Goal: Information Seeking & Learning: Learn about a topic

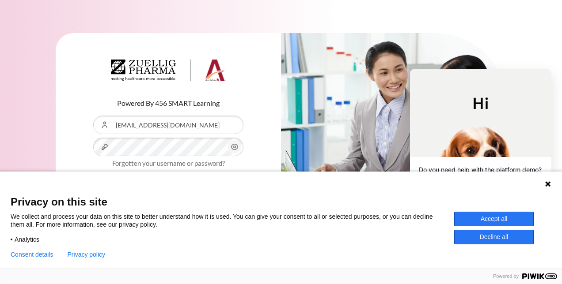
click at [548, 182] on icon at bounding box center [547, 183] width 5 height 5
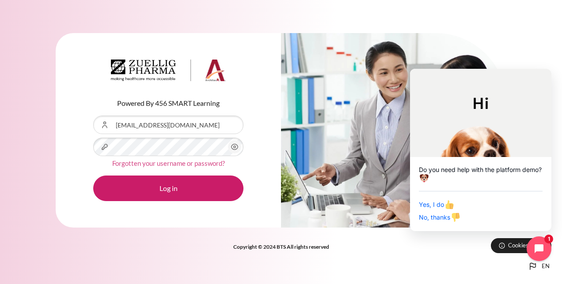
click at [193, 166] on link "Forgotten your username or password?" at bounding box center [168, 163] width 113 height 8
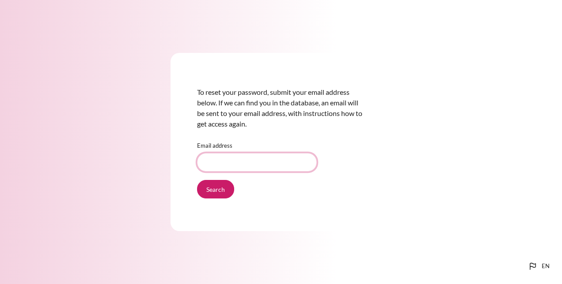
click at [226, 165] on input "Email address" at bounding box center [257, 162] width 120 height 19
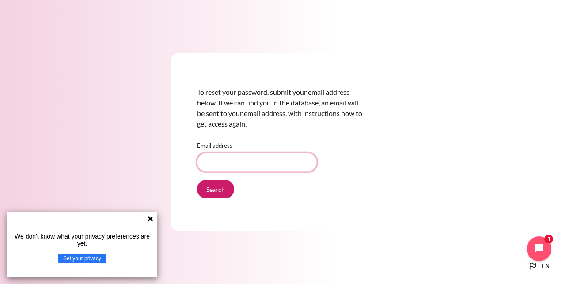
type input "badiyanti@zuelligpharma.com"
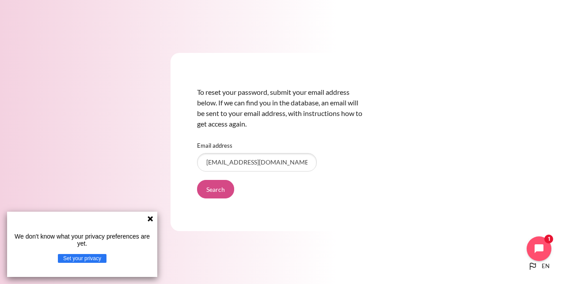
click at [214, 191] on input "Search" at bounding box center [215, 189] width 37 height 19
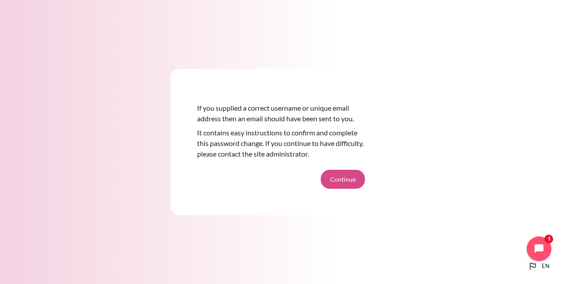
click at [353, 180] on button "Continue" at bounding box center [342, 179] width 44 height 19
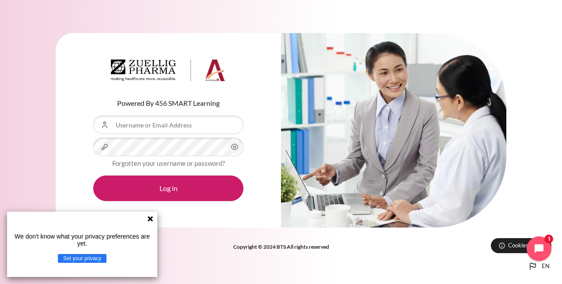
click at [83, 260] on button "Set your privacy" at bounding box center [82, 258] width 49 height 9
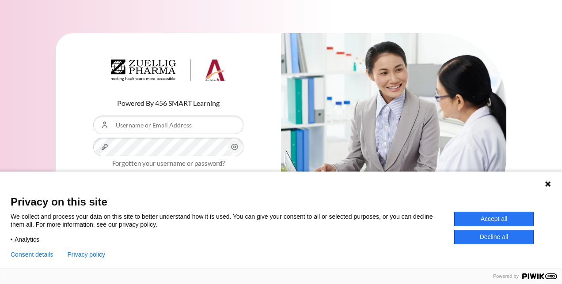
click at [492, 218] on button "Accept all" at bounding box center [493, 219] width 79 height 15
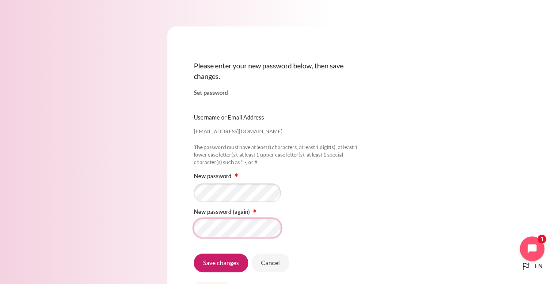
click at [194, 254] on input "Save changes" at bounding box center [221, 263] width 54 height 19
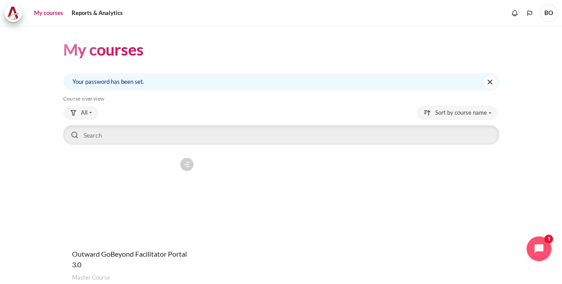
click at [367, 157] on div "Course is starred Actions for course Outward GoBeyond Facilitator Portal 3.0 St…" at bounding box center [281, 231] width 436 height 154
click at [128, 252] on span "Outward GoBeyond Facilitator Portal 3.0" at bounding box center [129, 259] width 115 height 19
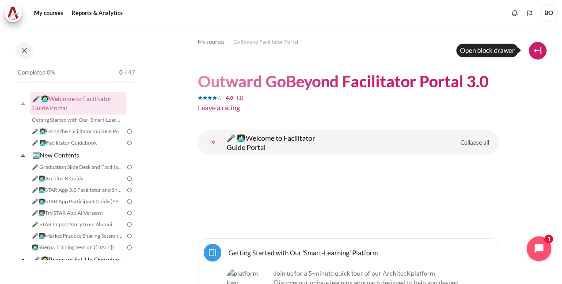
click at [540, 57] on button at bounding box center [537, 51] width 18 height 18
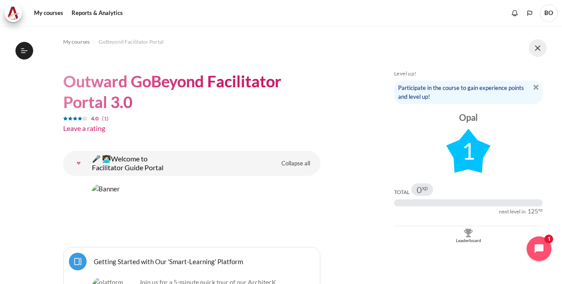
click at [535, 49] on button at bounding box center [537, 48] width 18 height 18
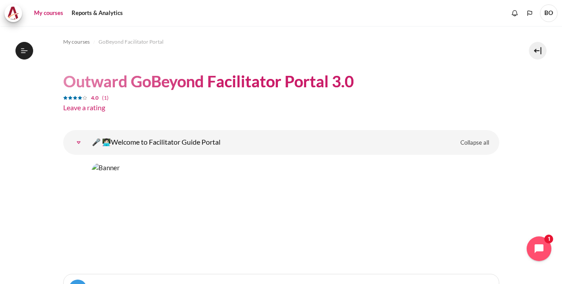
click at [57, 11] on link "My courses" at bounding box center [48, 13] width 35 height 18
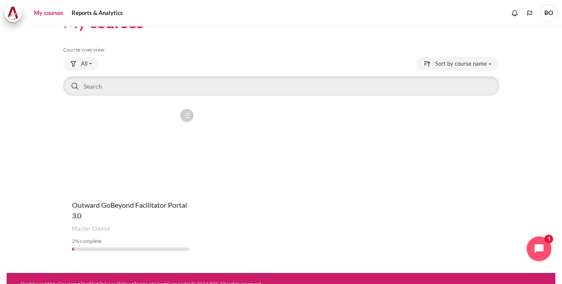
scroll to position [38, 0]
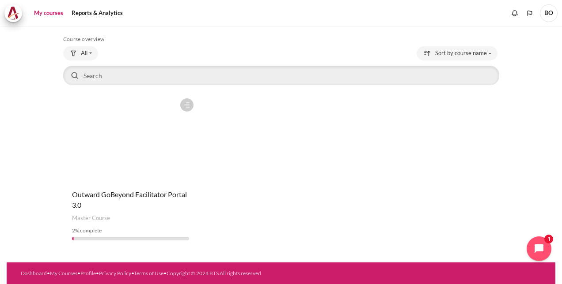
click at [278, 163] on div "Course is starred Actions for course Outward GoBeyond Facilitator Portal 3.0 St…" at bounding box center [281, 171] width 436 height 154
click at [146, 194] on span "Outward GoBeyond Facilitator Portal 3.0" at bounding box center [129, 199] width 115 height 19
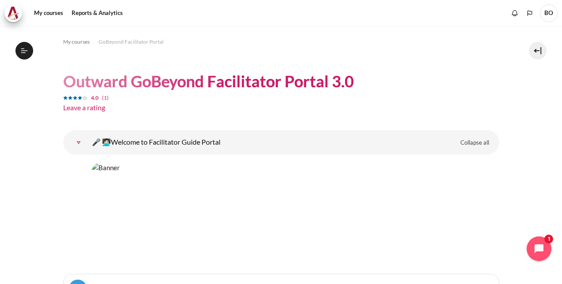
click at [488, 230] on div "Content" at bounding box center [281, 213] width 436 height 103
click at [26, 51] on icon at bounding box center [24, 50] width 7 height 0
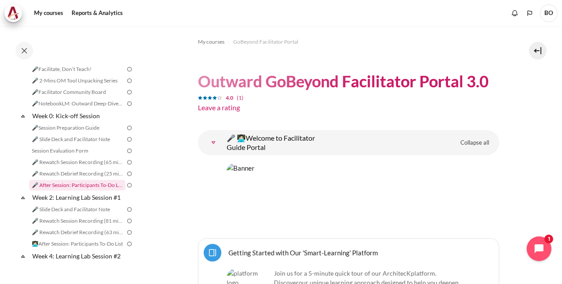
scroll to position [284, 0]
click at [69, 215] on link "🎤 Slide Deck and Facilitator Note" at bounding box center [77, 209] width 96 height 11
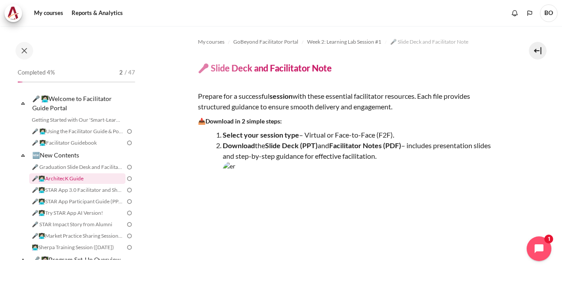
click at [72, 179] on link "🎤👩🏻‍💻ArchitecK Guide" at bounding box center [77, 178] width 96 height 11
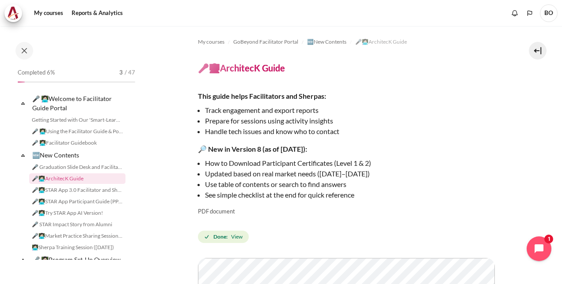
scroll to position [15, 0]
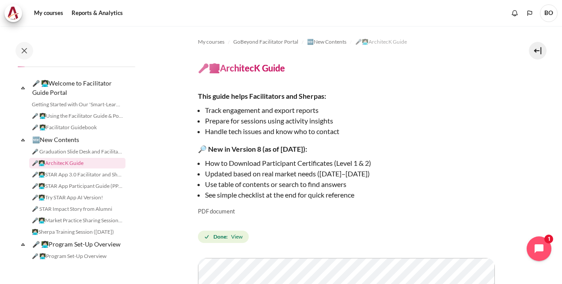
click at [399, 162] on p "How to Download Participant Certificates (Level 1 & 2)" at bounding box center [352, 163] width 294 height 11
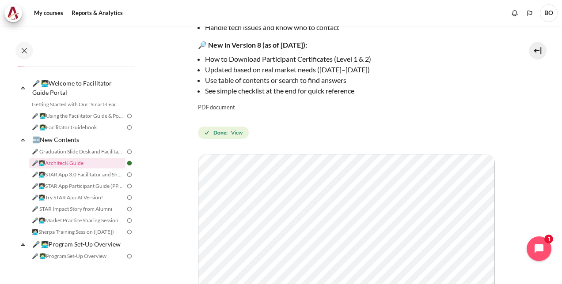
scroll to position [177, 0]
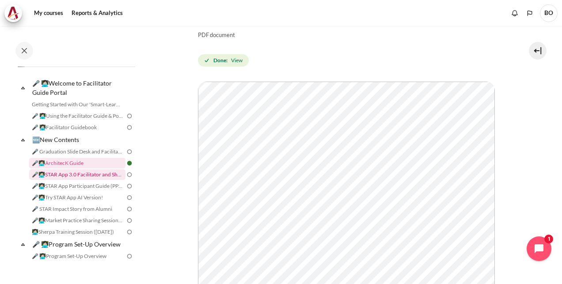
click at [88, 176] on link "🎤👩🏻‍💻STAR App 3.0 Facilitator and Sherpa Execution Guide" at bounding box center [77, 175] width 96 height 11
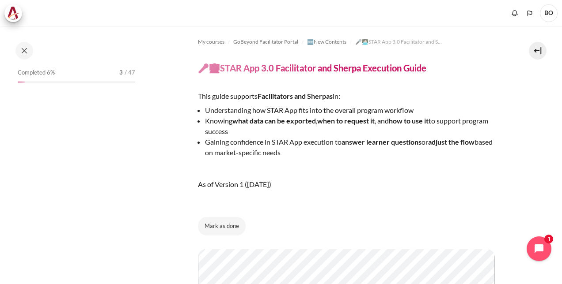
scroll to position [27, 0]
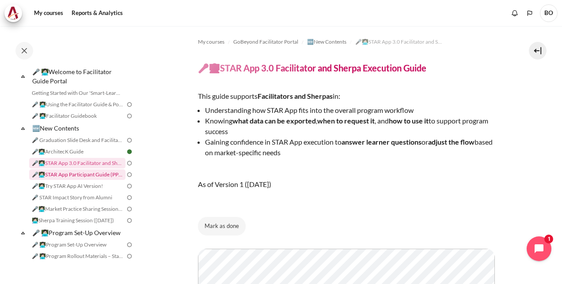
click at [106, 180] on link "🎤👩🏻‍💻STAR App Participant Guide (PPT)" at bounding box center [77, 175] width 96 height 11
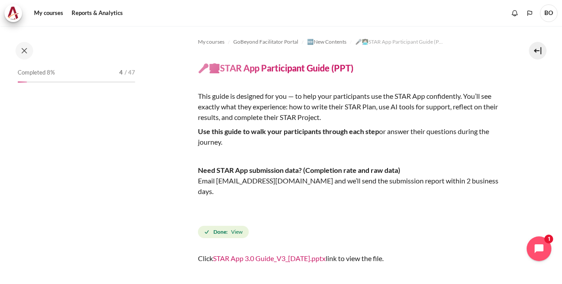
click at [250, 203] on div "This guide is designed for you — to help your participants use the STAR App con…" at bounding box center [348, 151] width 301 height 120
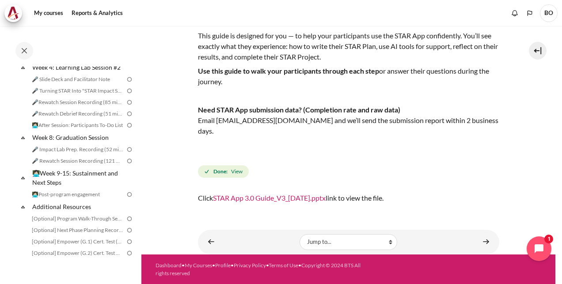
scroll to position [501, 0]
